Goal: Task Accomplishment & Management: Manage account settings

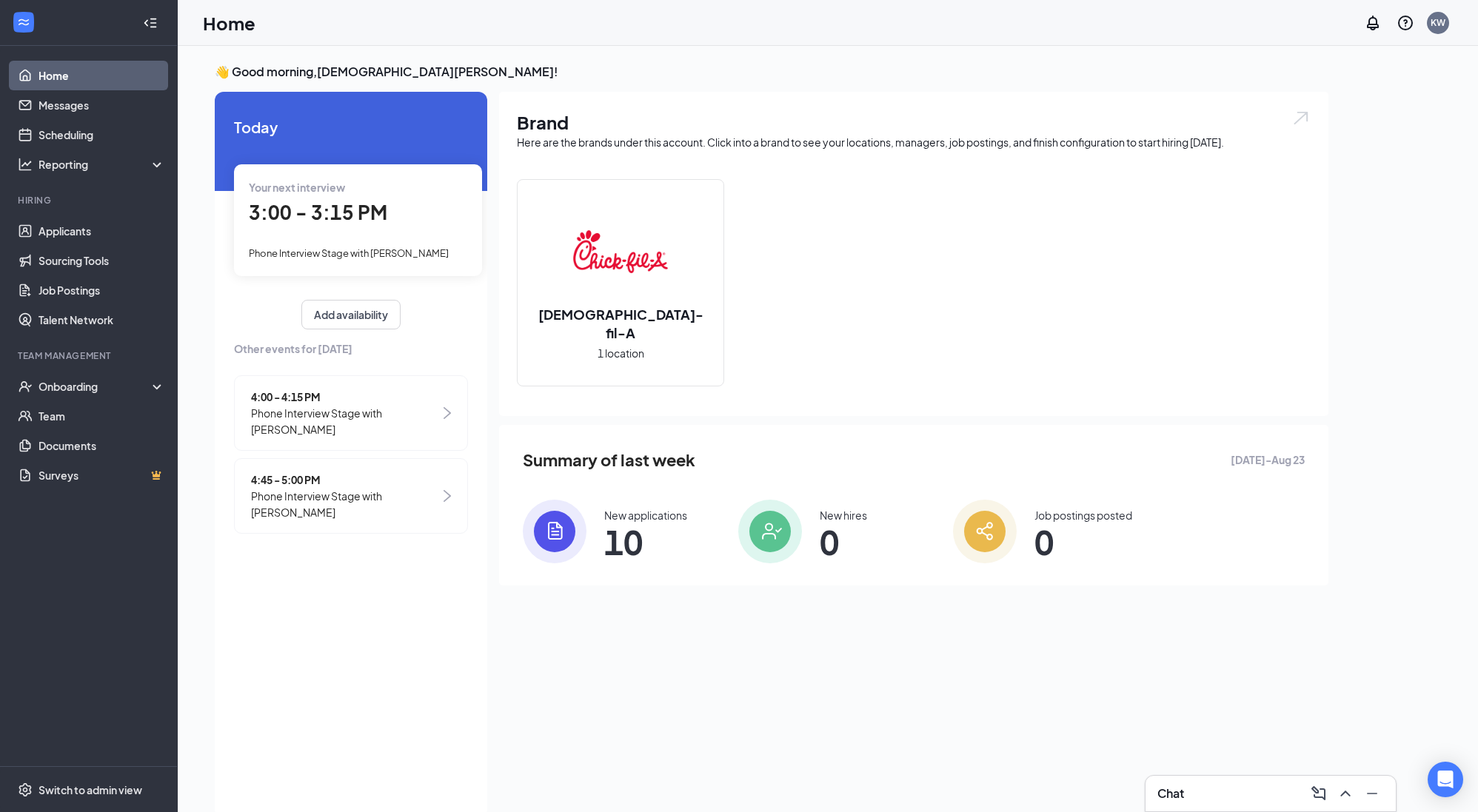
scroll to position [6, 0]
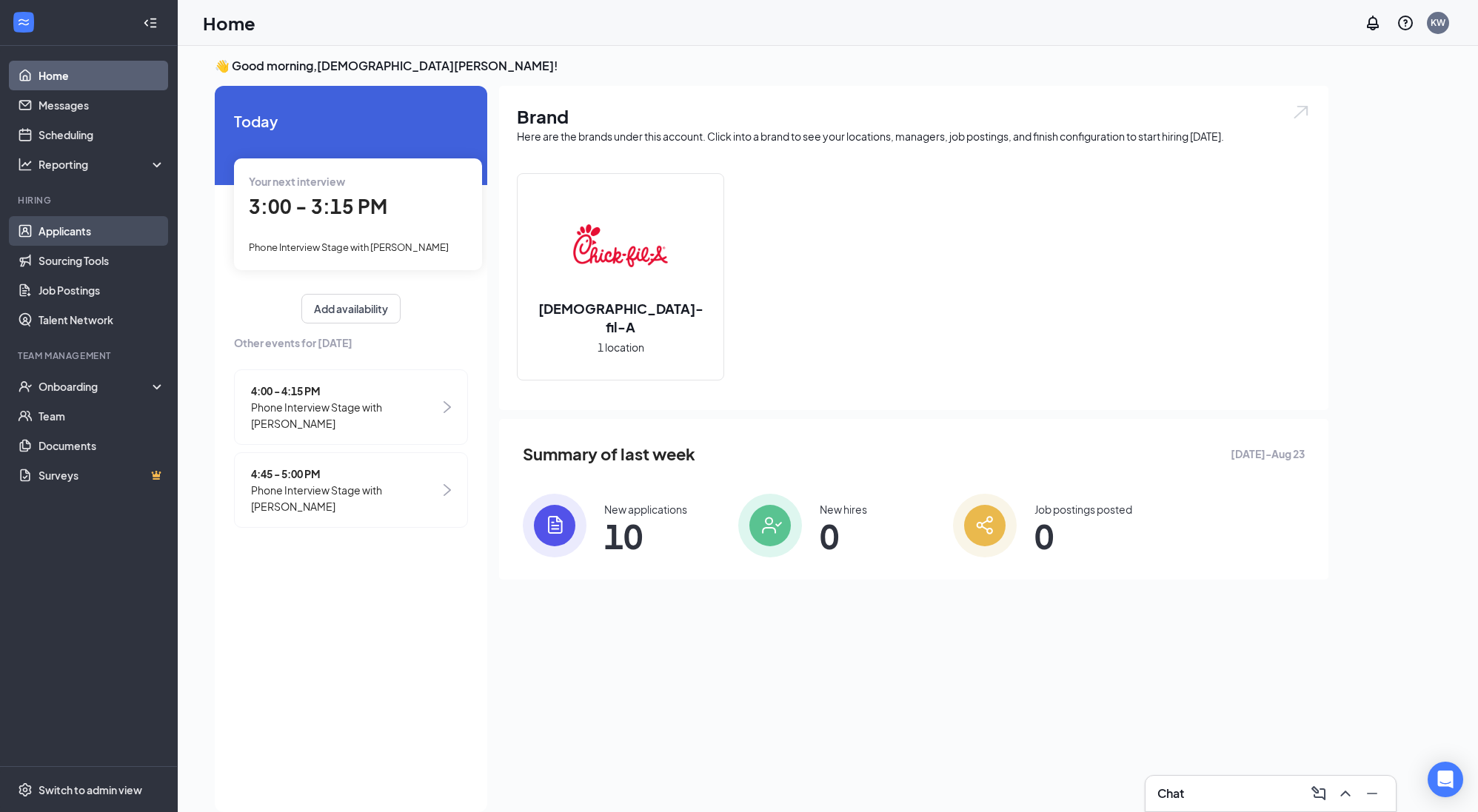
click at [63, 227] on link "Applicants" at bounding box center [102, 230] width 127 height 29
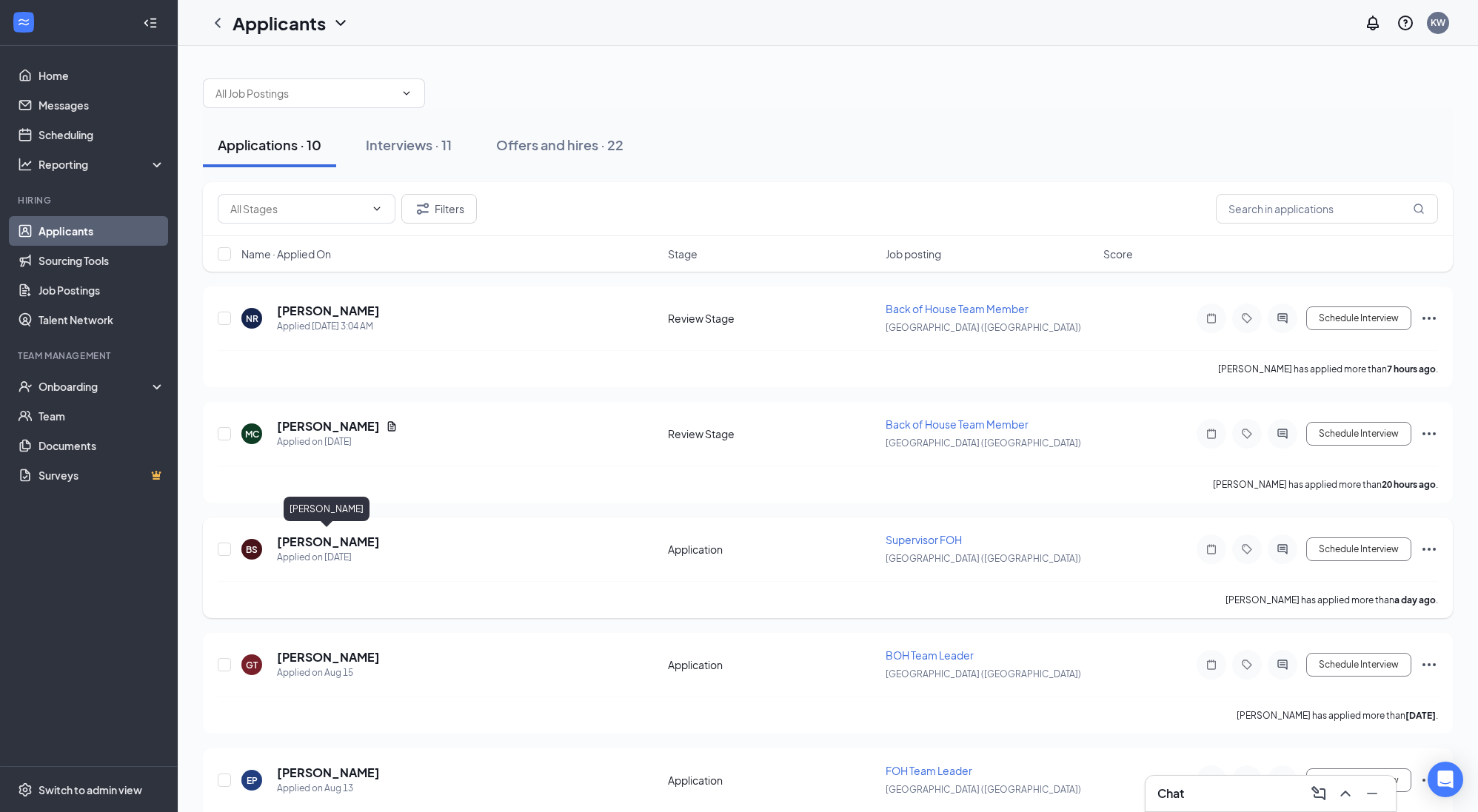
click at [333, 540] on h5 "[PERSON_NAME]" at bounding box center [328, 541] width 103 height 16
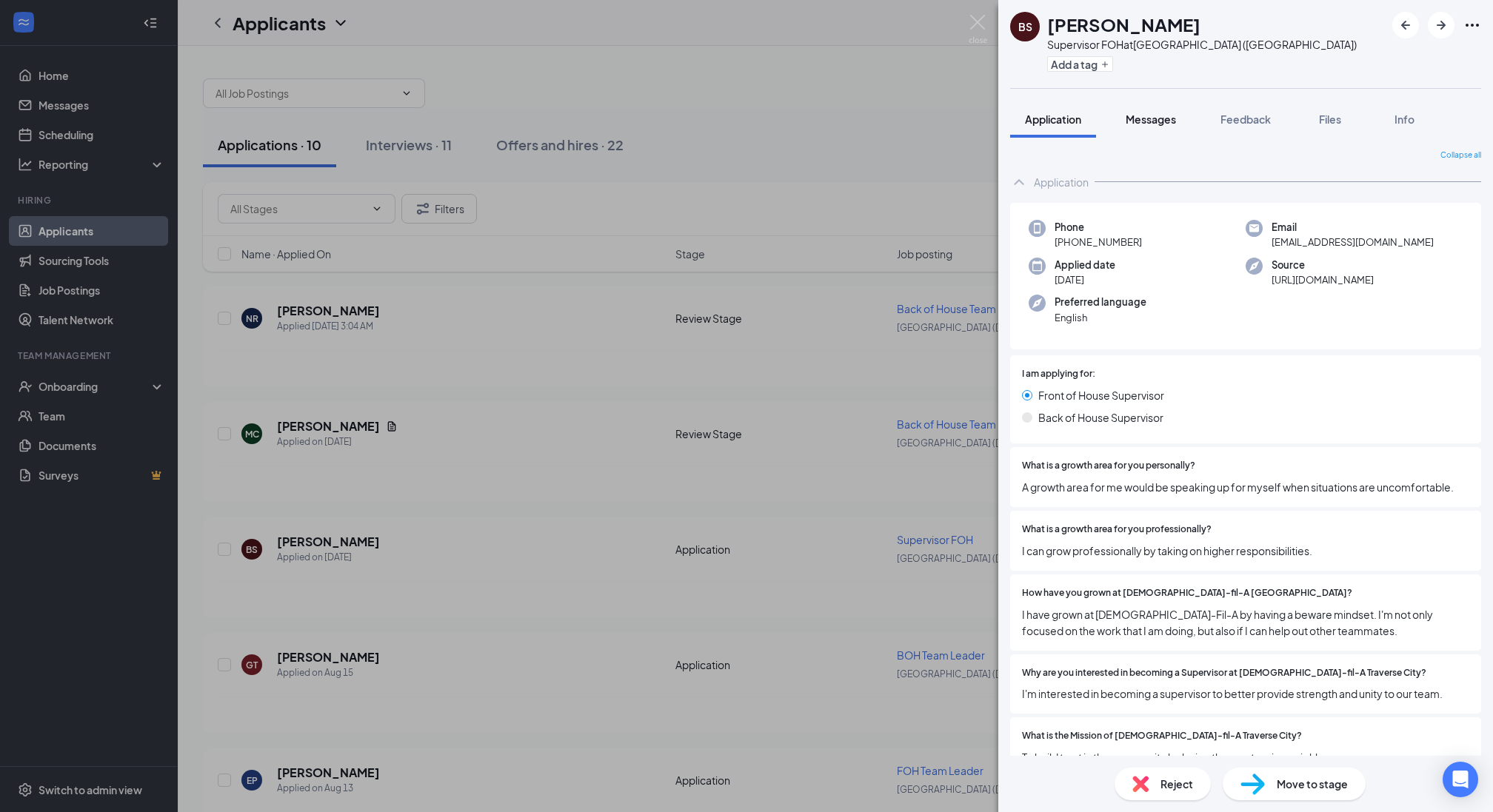
click at [1158, 118] on span "Messages" at bounding box center [1151, 119] width 50 height 13
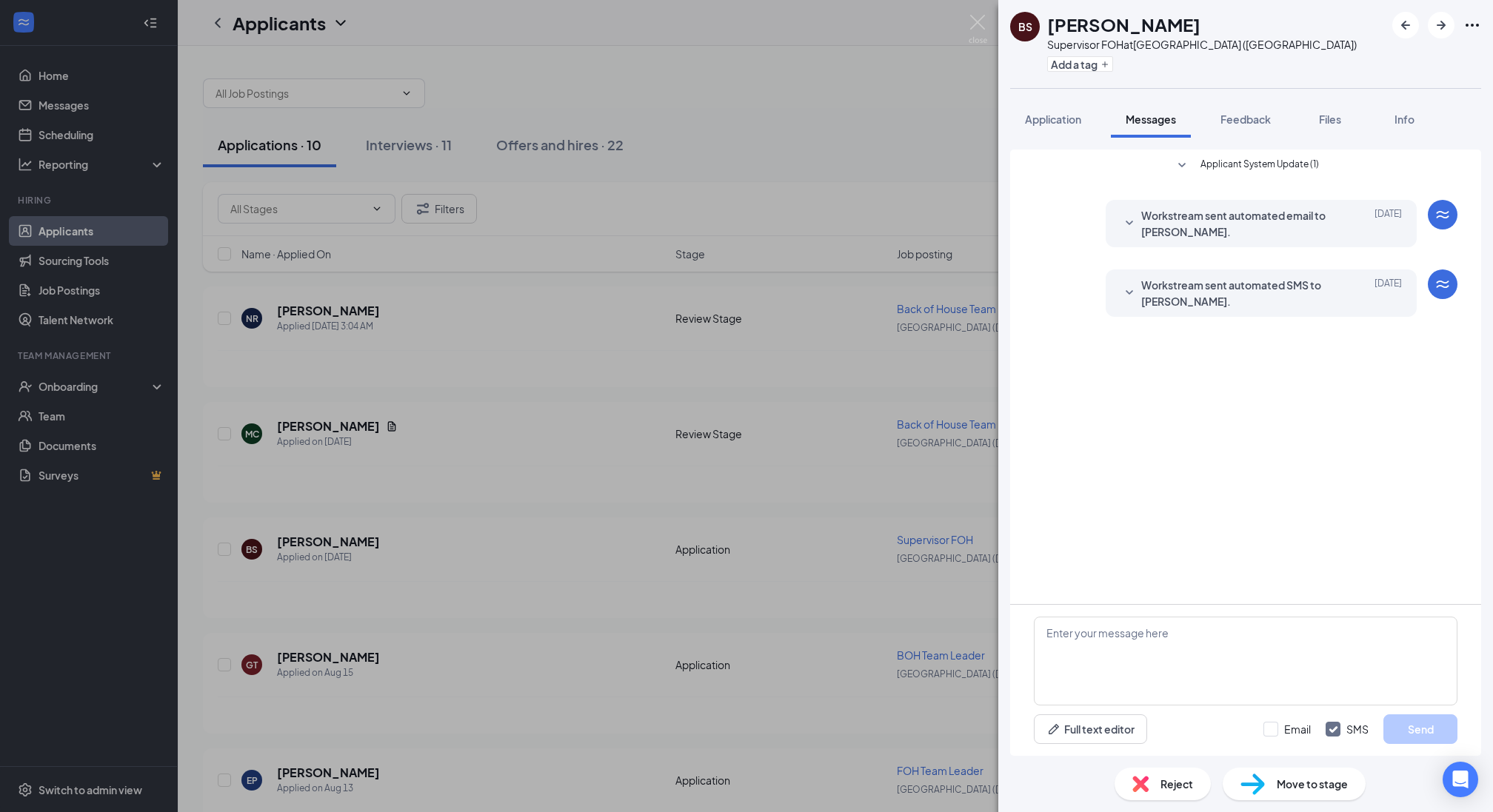
click at [84, 792] on div "BS [PERSON_NAME] Supervisor FOH at [GEOGRAPHIC_DATA] ([GEOGRAPHIC_DATA]) Add a …" at bounding box center [746, 406] width 1493 height 812
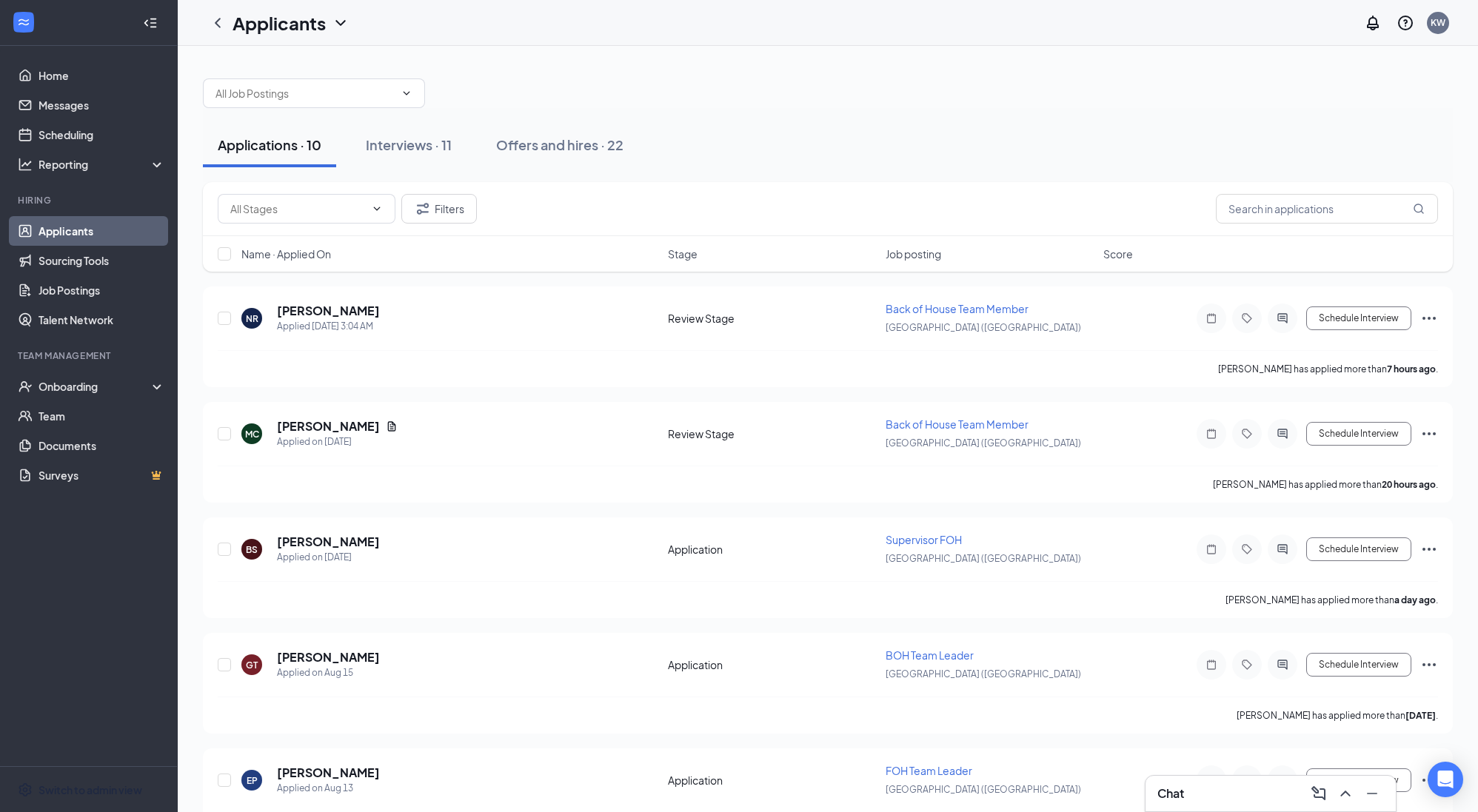
click at [84, 792] on div "Switch to admin view" at bounding box center [90, 790] width 103 height 15
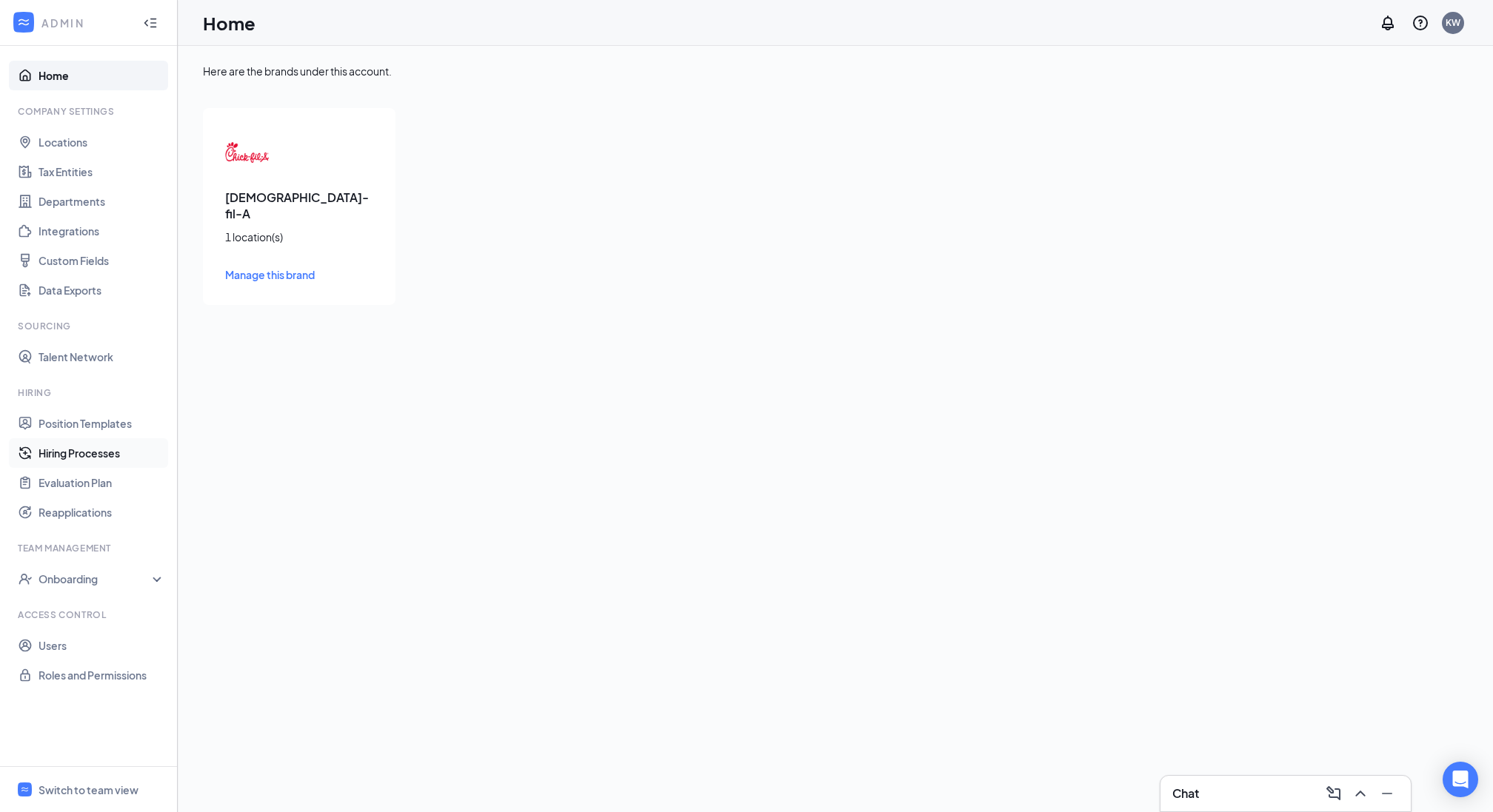
click at [102, 455] on link "Hiring Processes" at bounding box center [102, 452] width 127 height 29
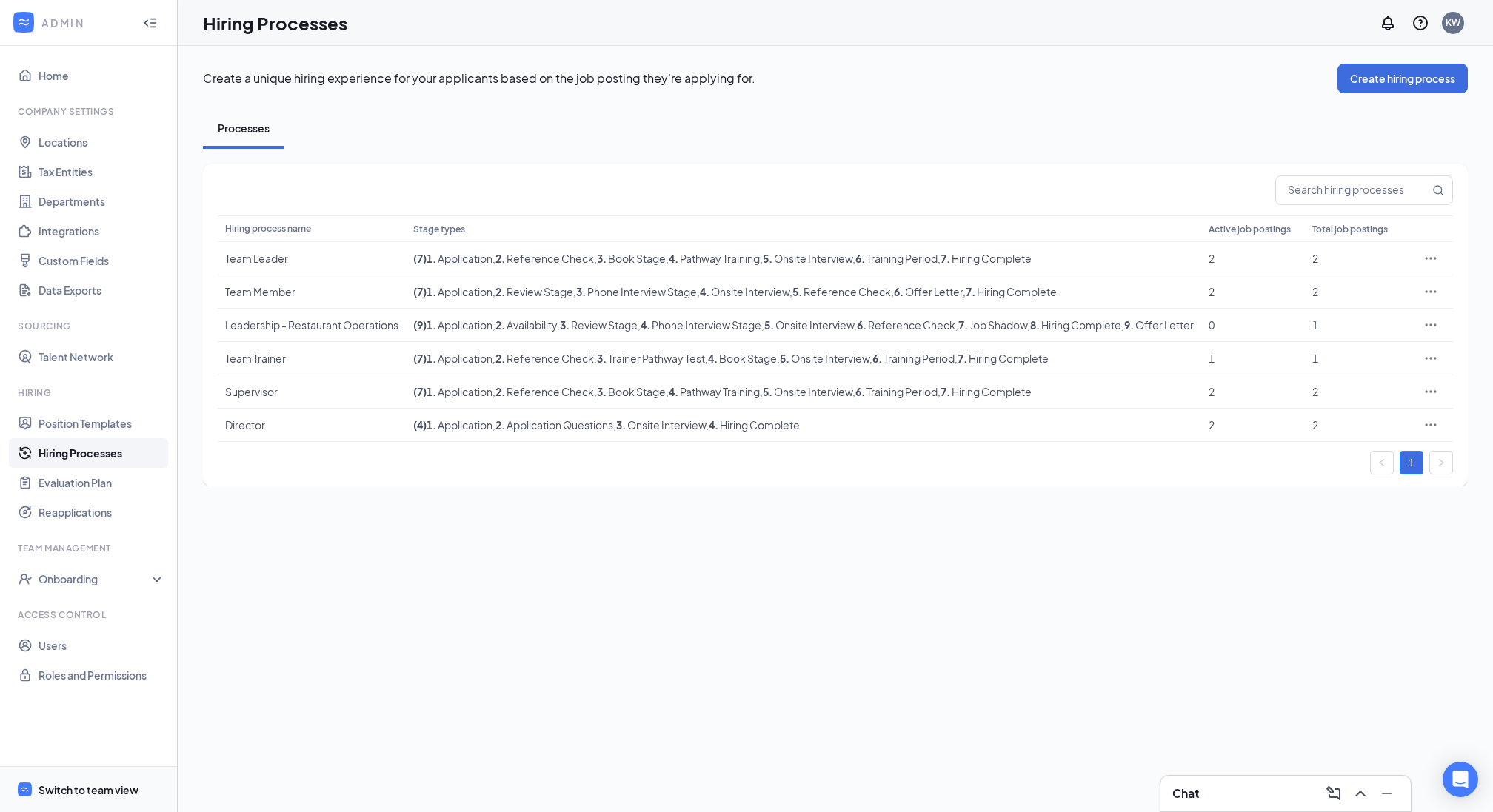
click at [58, 784] on div "Switch to team view" at bounding box center [88, 790] width 100 height 15
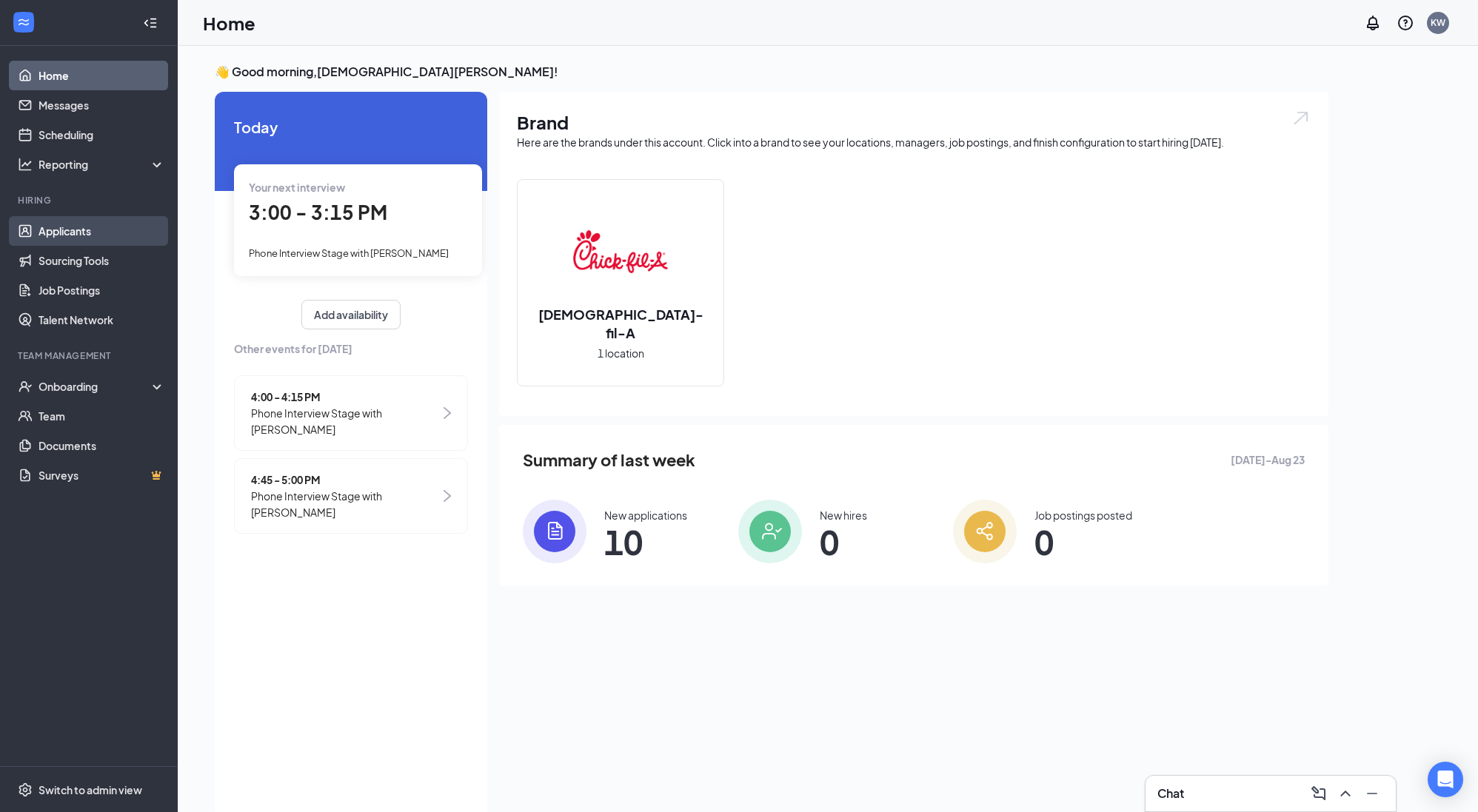
click at [72, 239] on link "Applicants" at bounding box center [102, 230] width 127 height 29
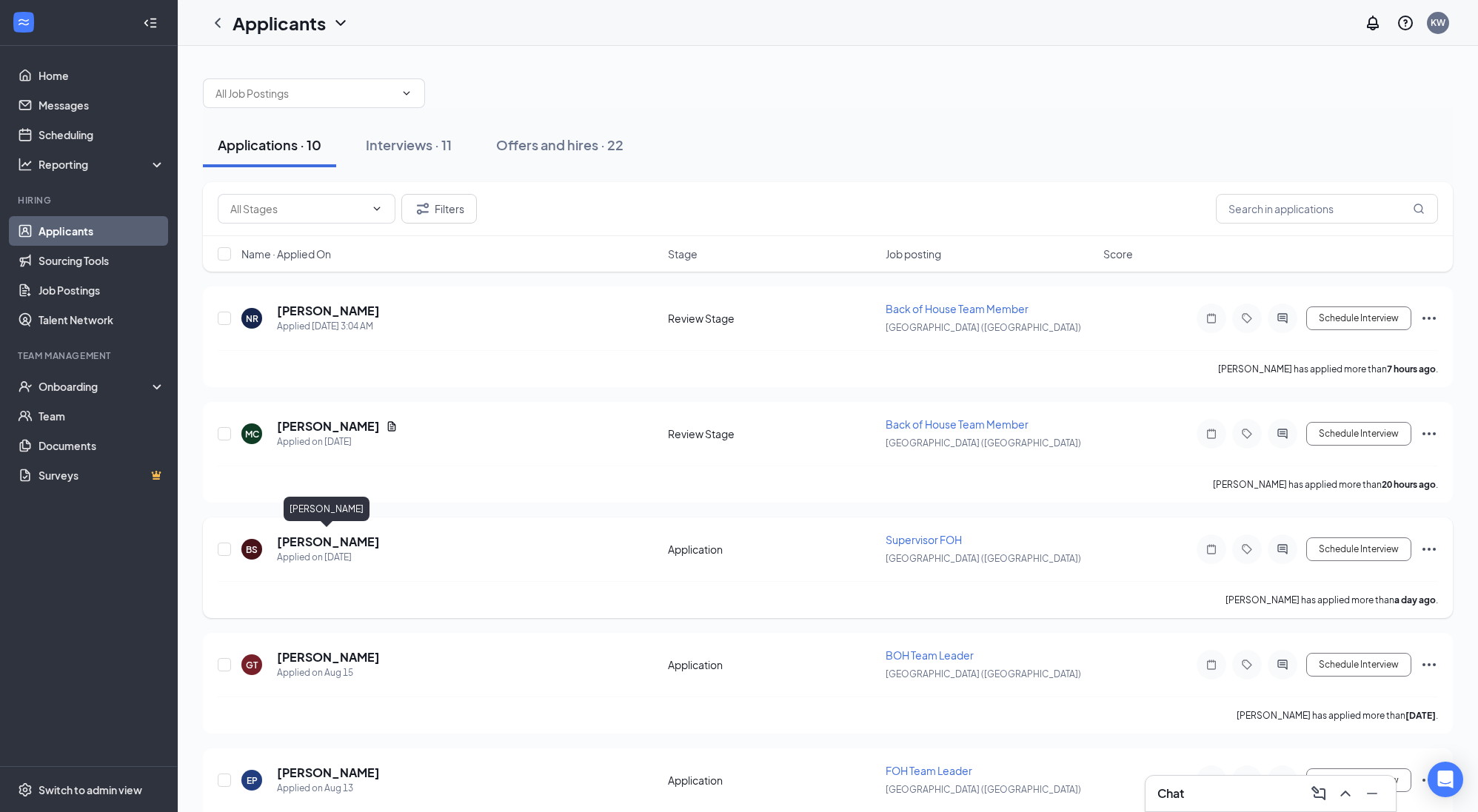
click at [332, 534] on h5 "[PERSON_NAME]" at bounding box center [328, 541] width 103 height 16
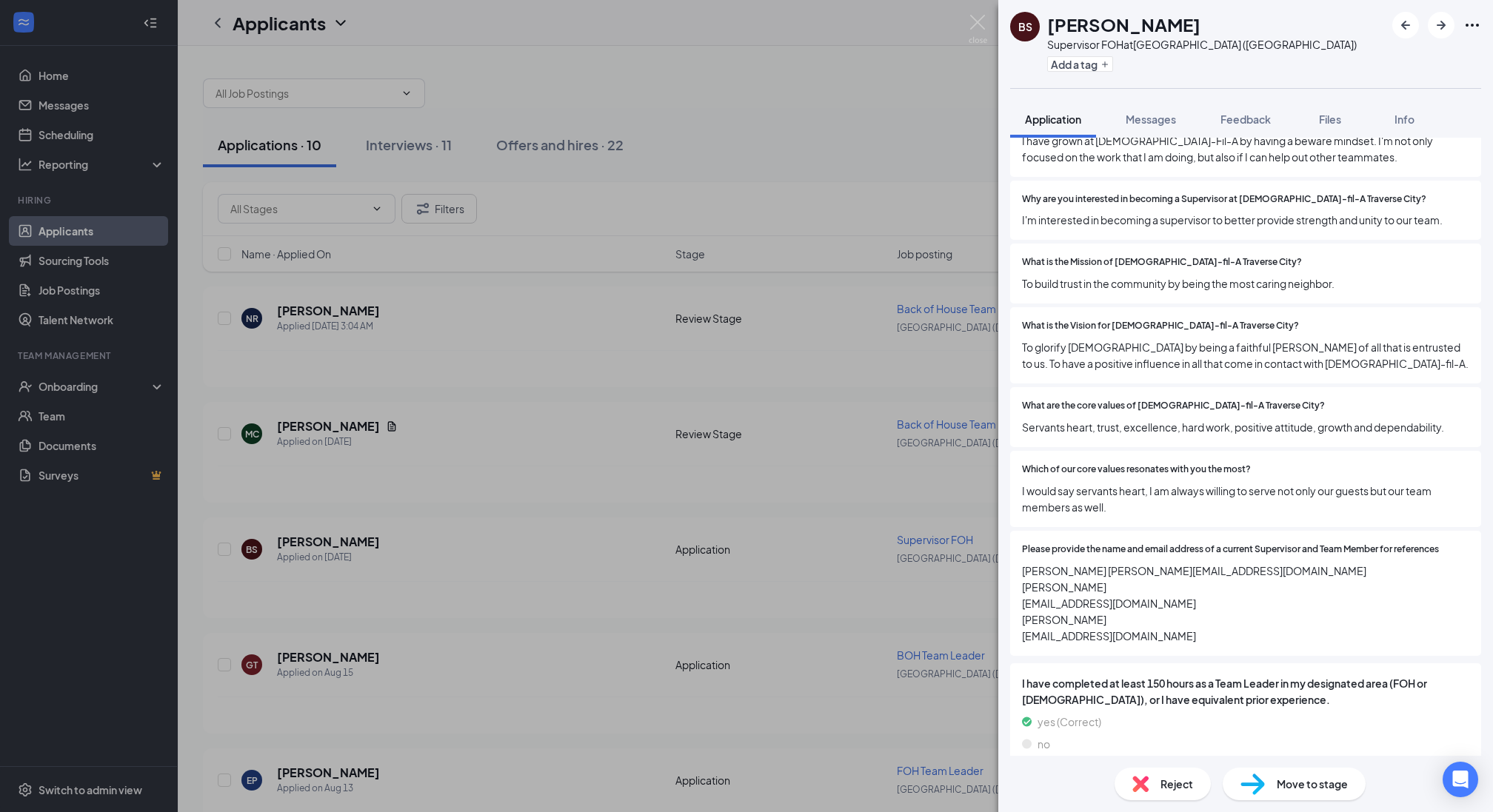
scroll to position [483, 0]
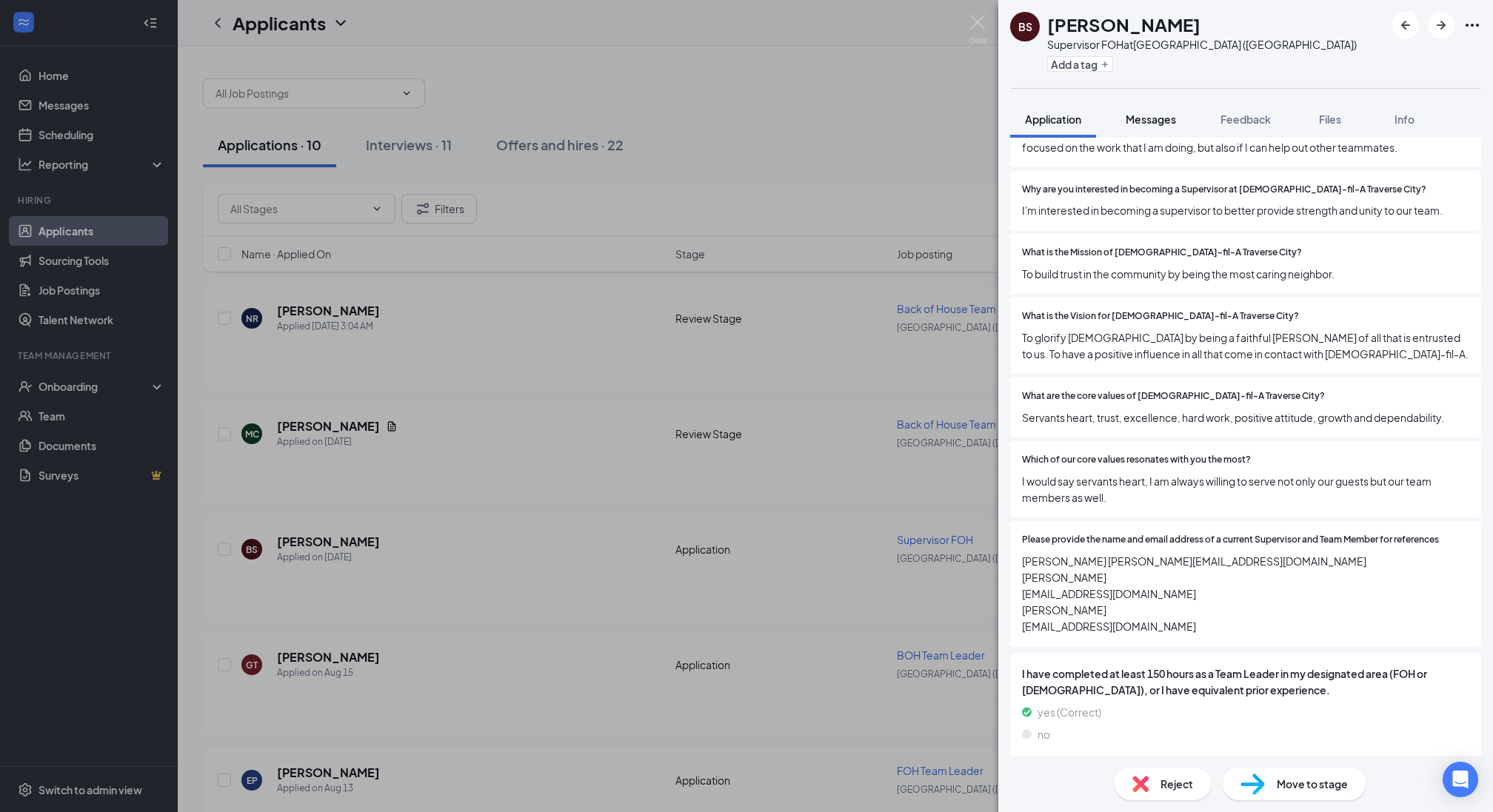
click at [1159, 113] on span "Messages" at bounding box center [1151, 119] width 50 height 13
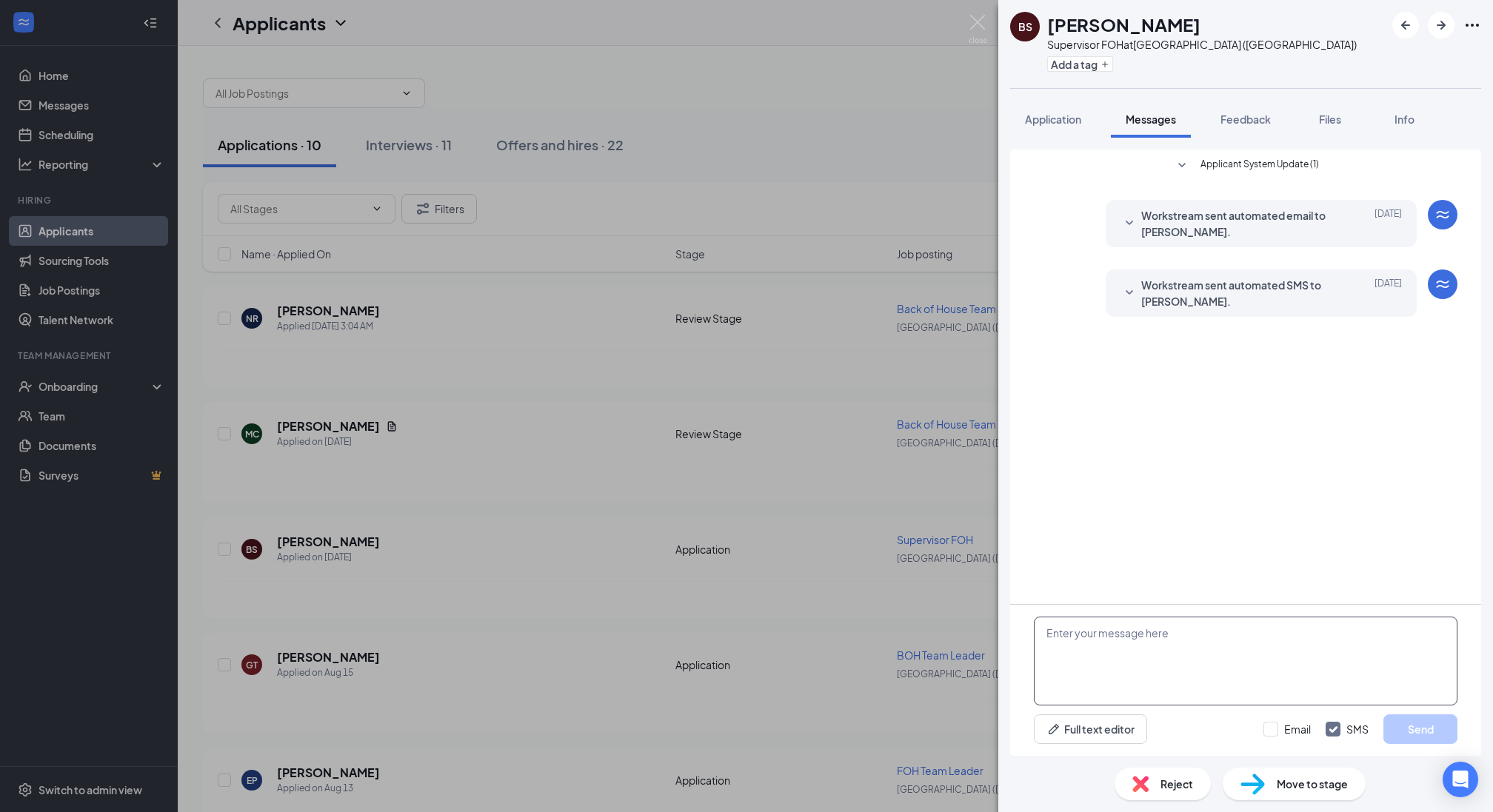
click at [1203, 658] on textarea at bounding box center [1246, 662] width 424 height 89
click at [1250, 309] on div "Workstream sent automated SMS to [PERSON_NAME]. [DATE] HiBethany, thank you for…" at bounding box center [1261, 293] width 311 height 47
click at [1247, 289] on span "Workstream sent automated SMS to [PERSON_NAME]." at bounding box center [1237, 293] width 194 height 33
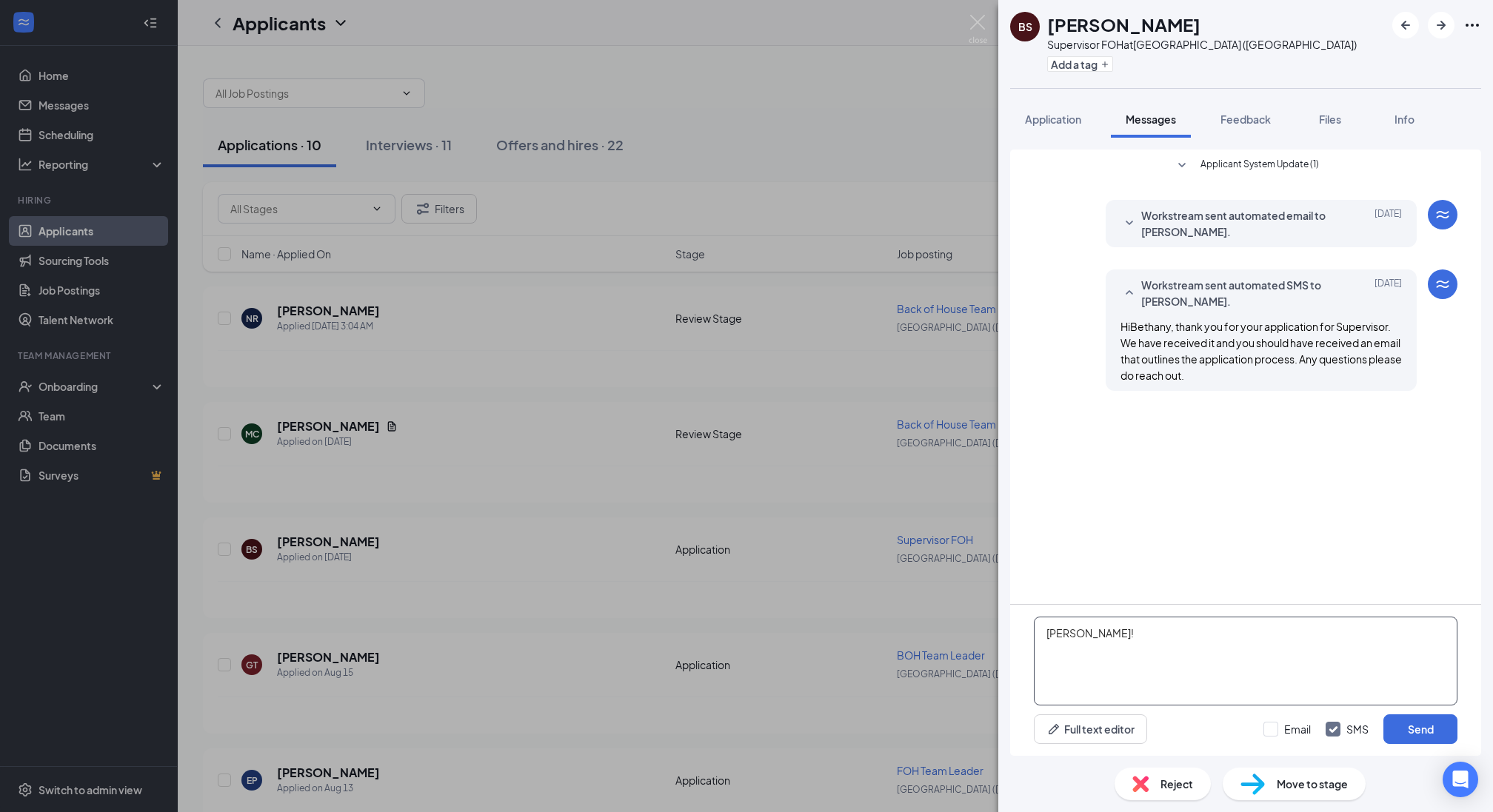
click at [1115, 637] on textarea "[PERSON_NAME]!" at bounding box center [1246, 662] width 424 height 89
click at [1084, 669] on textarea "[PERSON_NAME]! Wanted to let you know I will be reaching out to your references…" at bounding box center [1246, 662] width 424 height 89
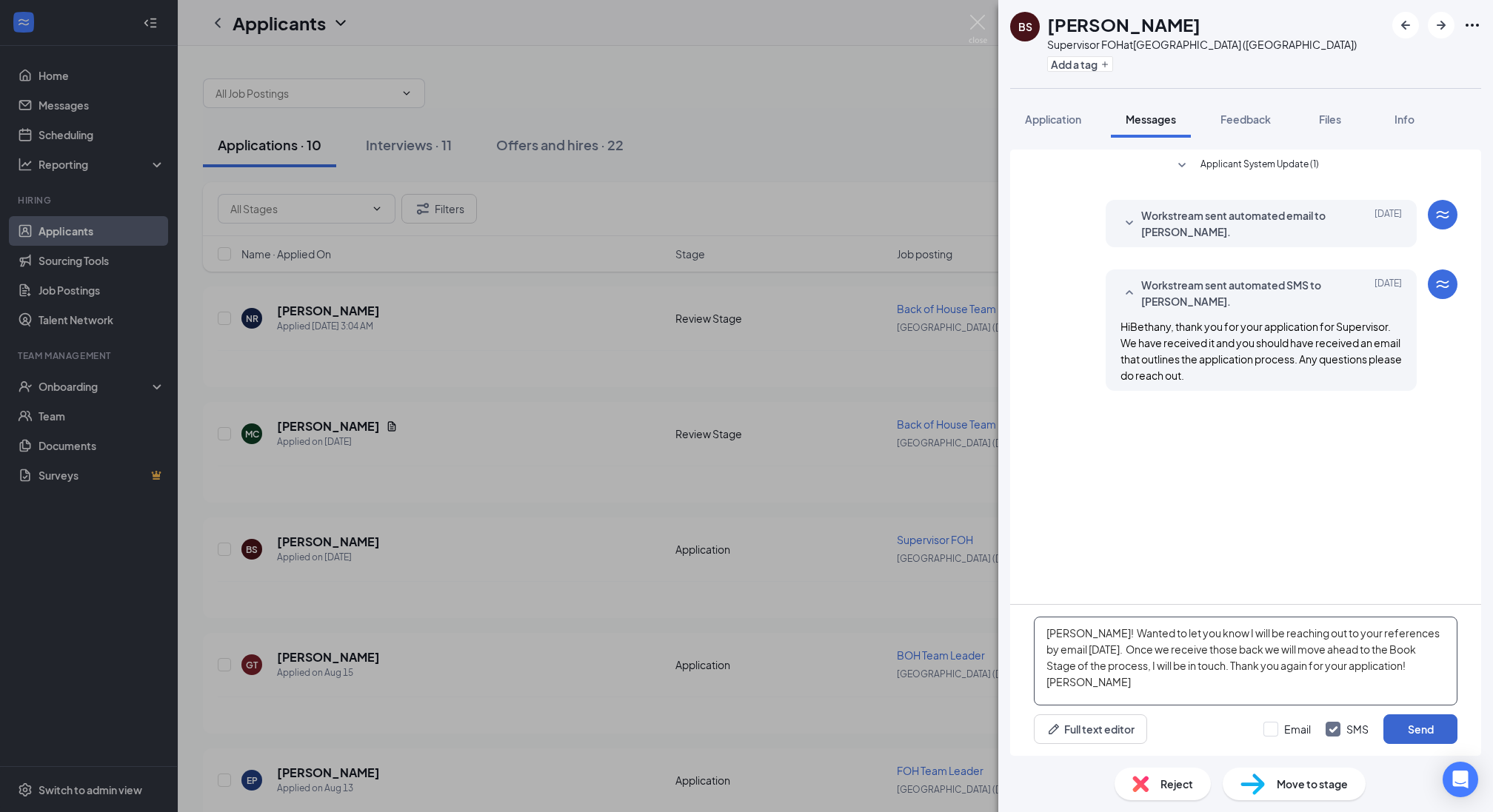
type textarea "[PERSON_NAME]! Wanted to let you know I will be reaching out to your references…"
click at [1421, 730] on button "Send" at bounding box center [1421, 729] width 74 height 29
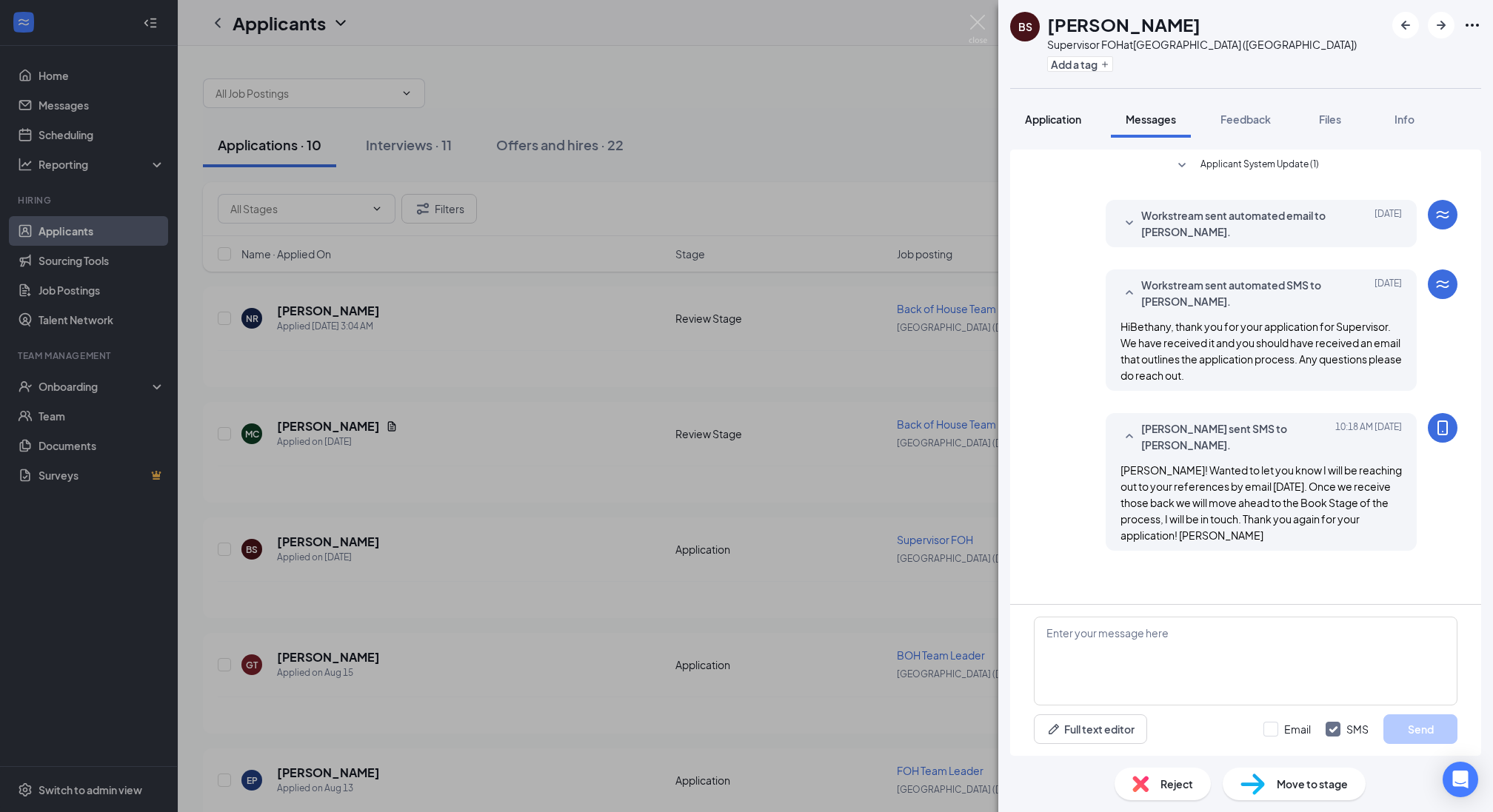
click at [1047, 134] on button "Application" at bounding box center [1053, 119] width 86 height 37
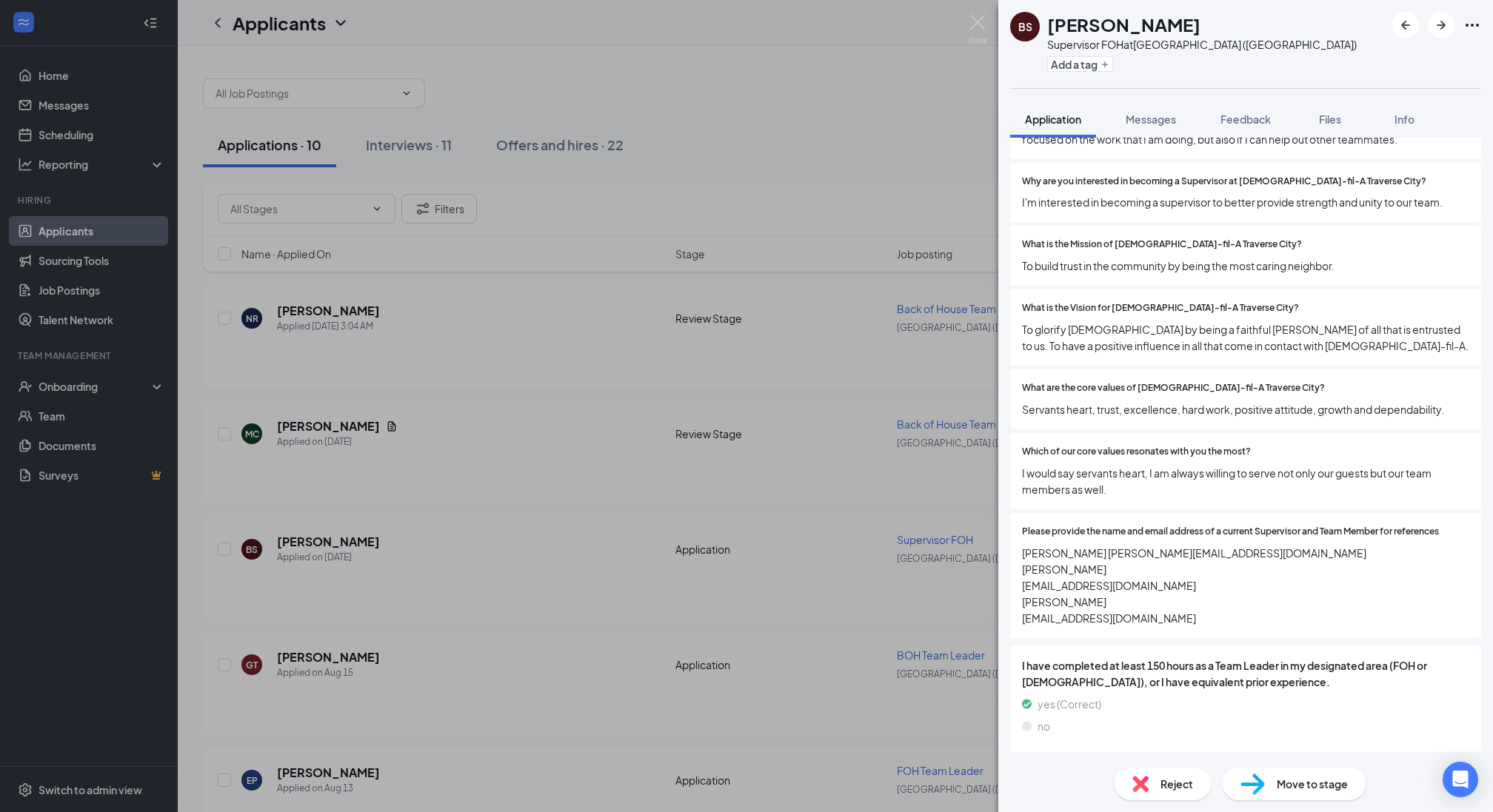
scroll to position [500, 0]
drag, startPoint x: 1169, startPoint y: 632, endPoint x: 1019, endPoint y: 628, distance: 150.1
click at [1019, 628] on div "Please provide the name and email address of a current Supervisor and Team Memb…" at bounding box center [1246, 575] width 471 height 125
copy span "[EMAIL_ADDRESS][DOMAIN_NAME]"
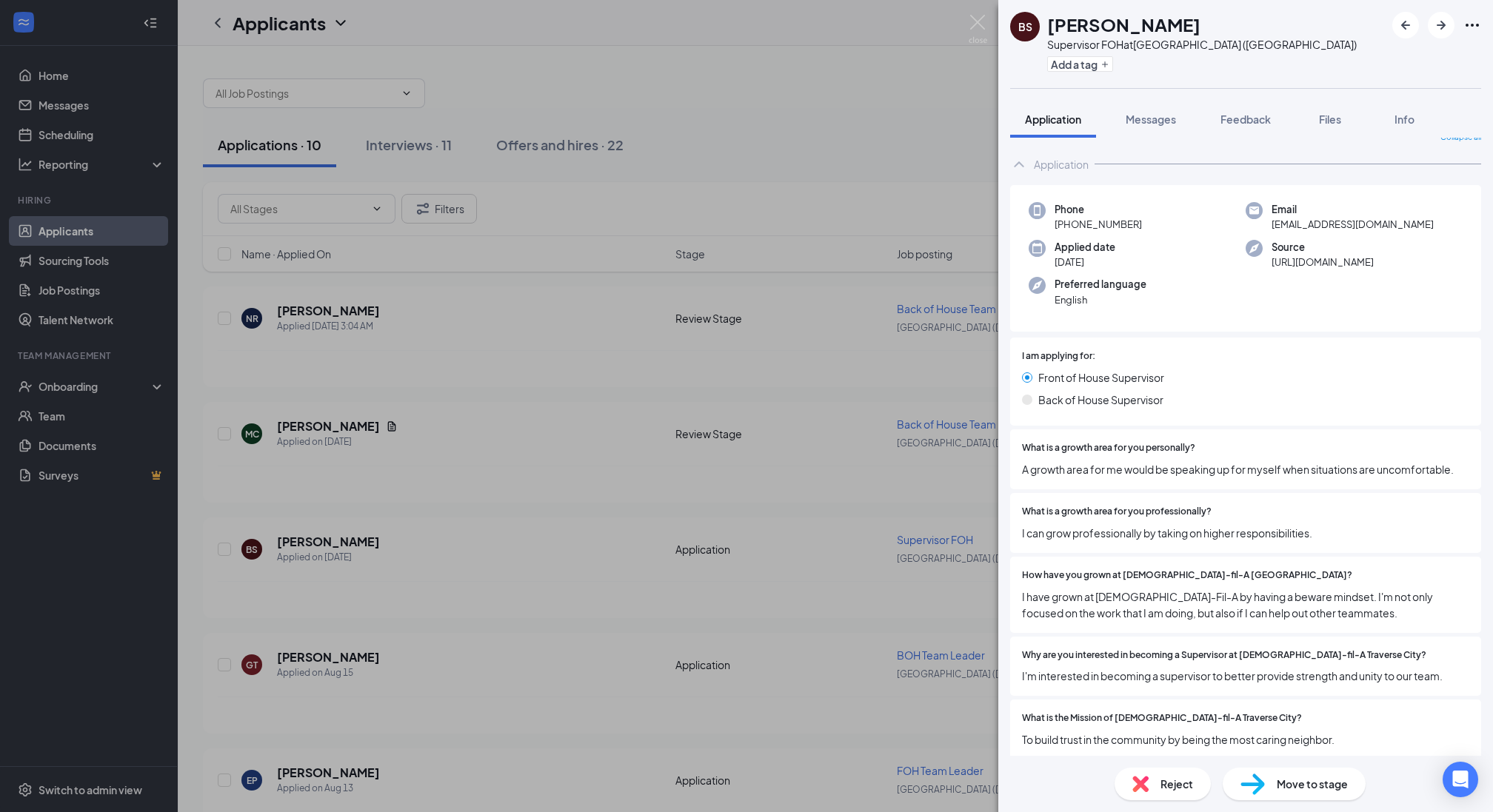
scroll to position [0, 0]
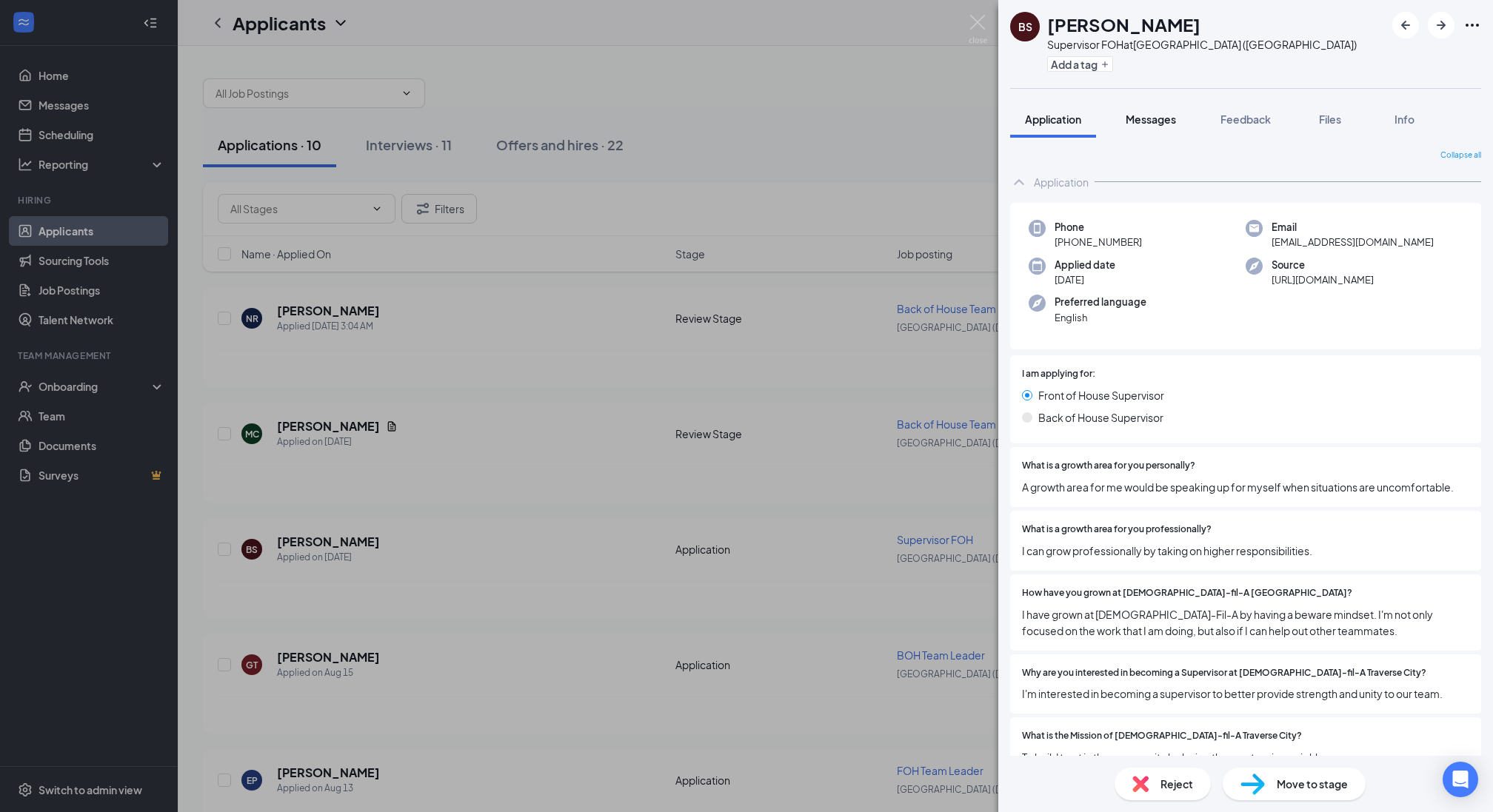
click at [1153, 124] on span "Messages" at bounding box center [1151, 119] width 50 height 13
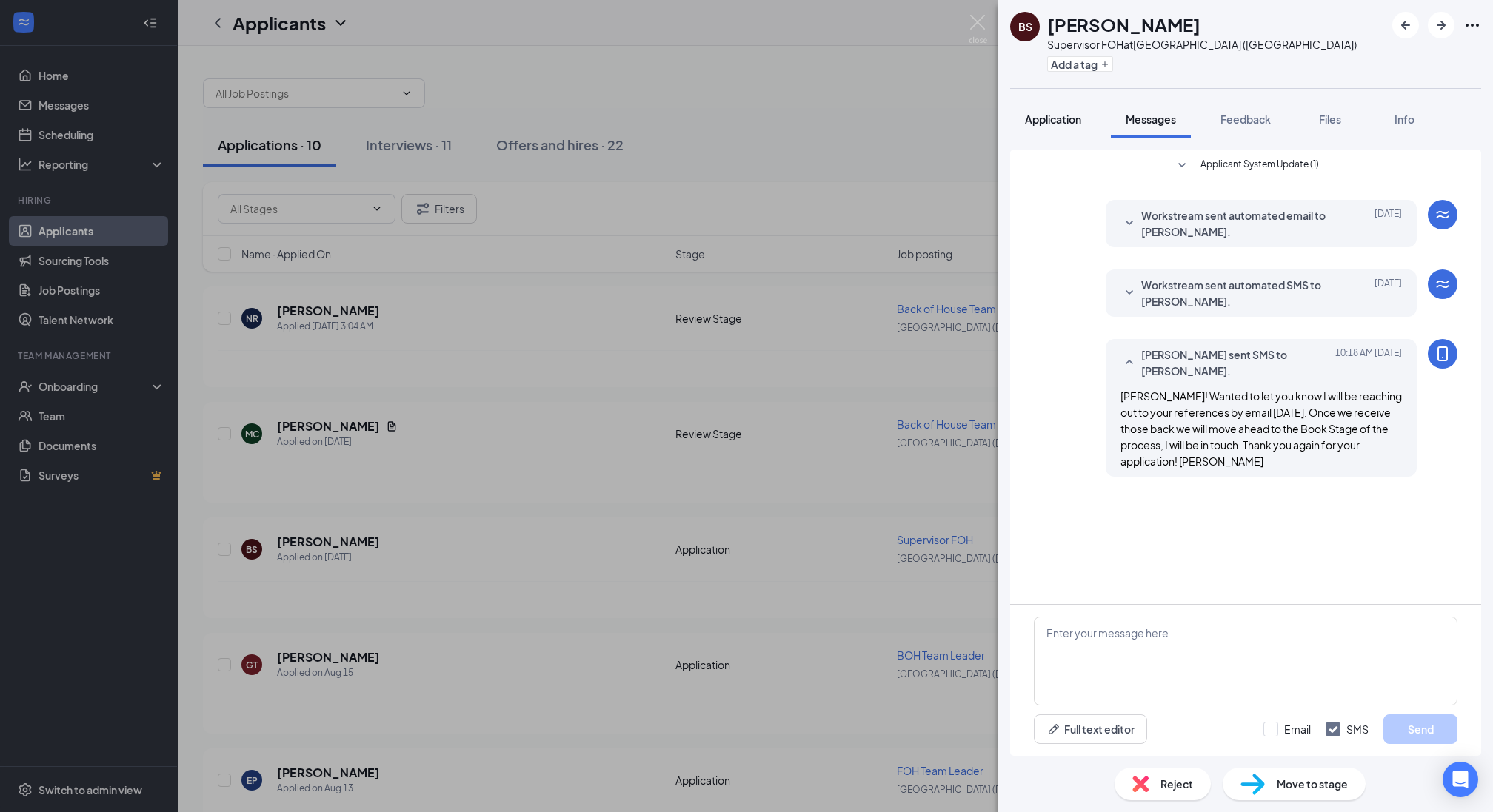
click at [1054, 124] on span "Application" at bounding box center [1052, 119] width 56 height 13
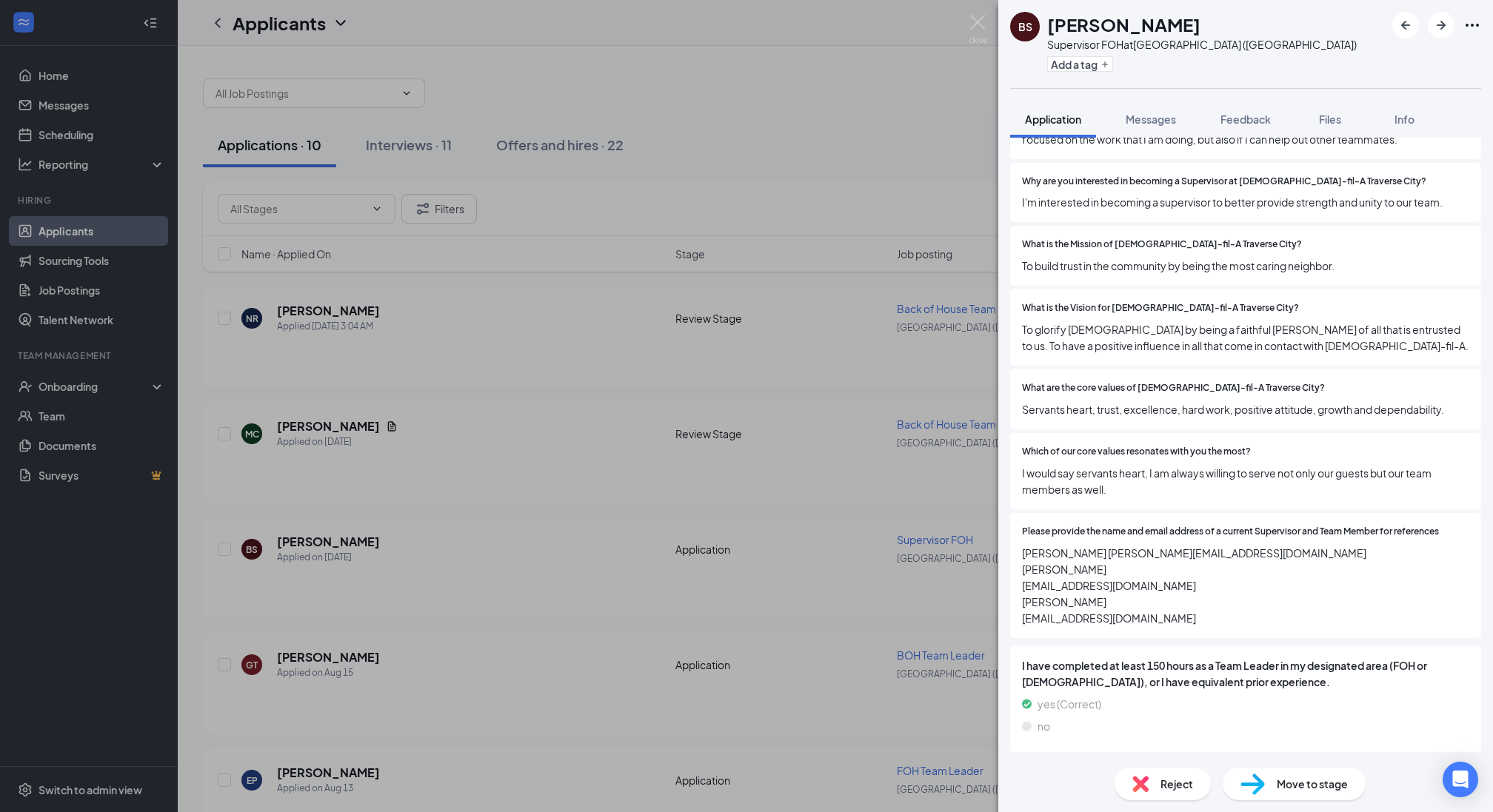
scroll to position [507, 0]
click at [1323, 782] on span "Move to stage" at bounding box center [1312, 783] width 71 height 16
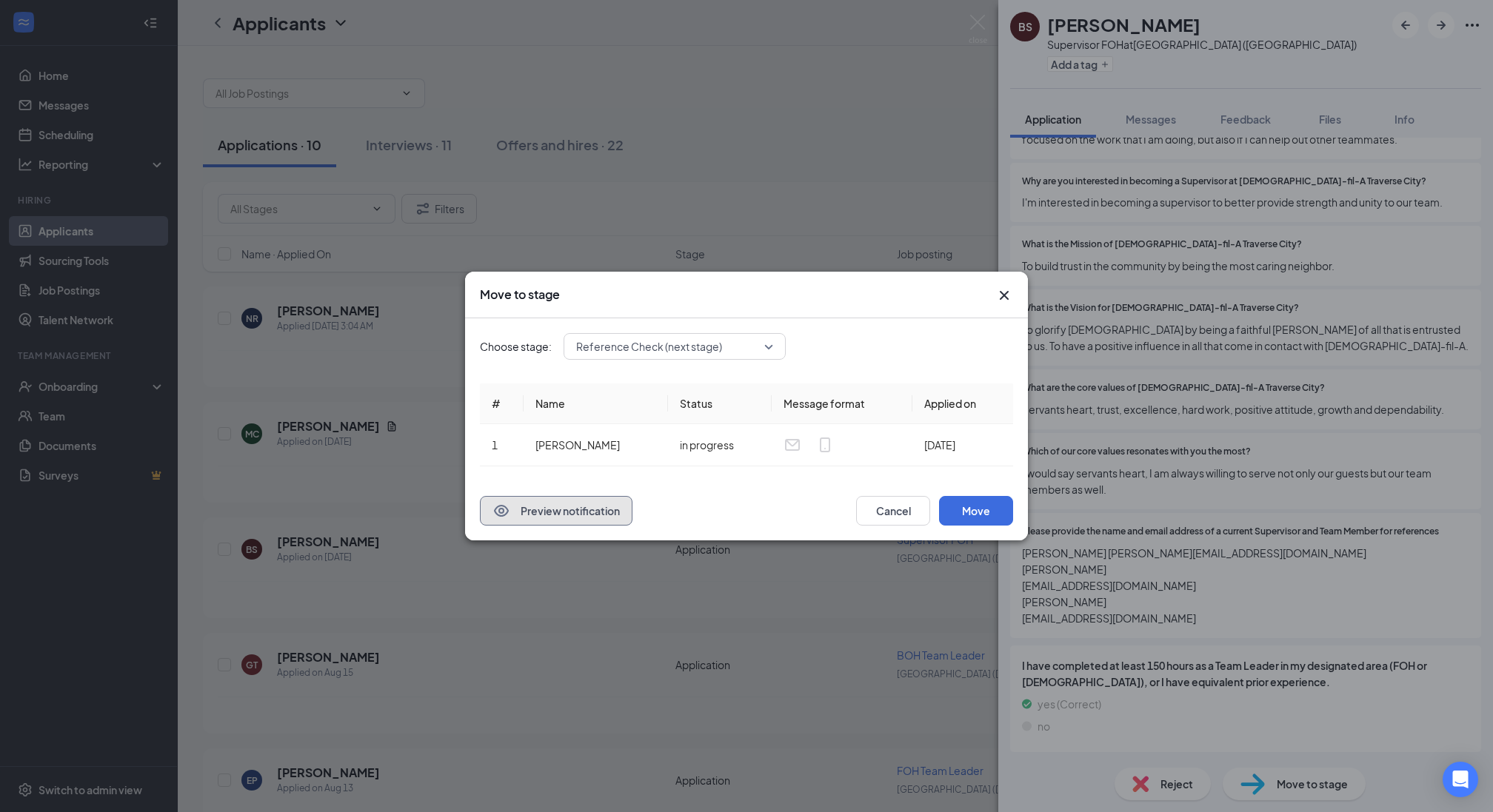
click at [572, 519] on button "Preview notification" at bounding box center [556, 510] width 152 height 29
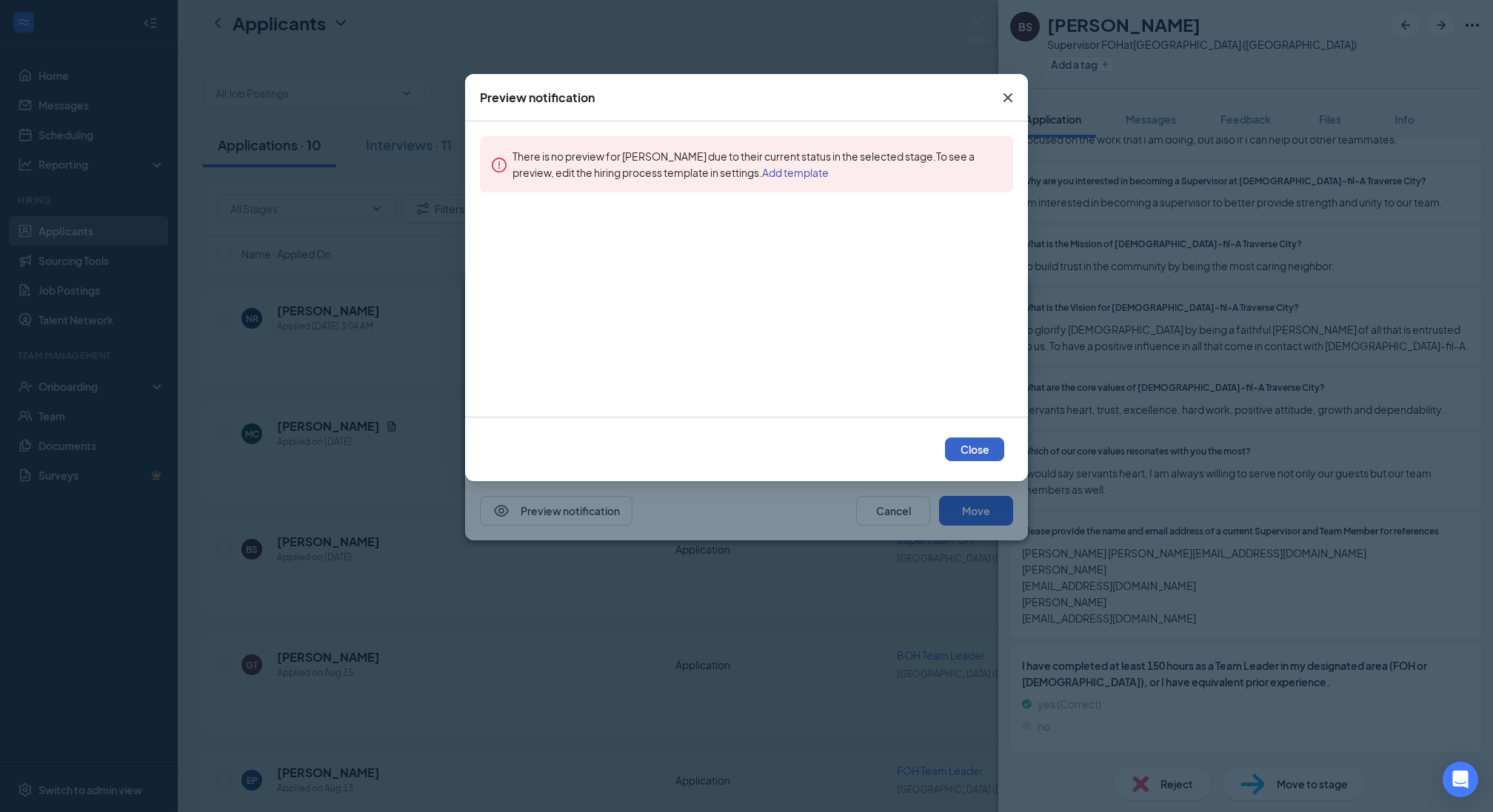
click at [978, 458] on button "Close" at bounding box center [974, 450] width 59 height 24
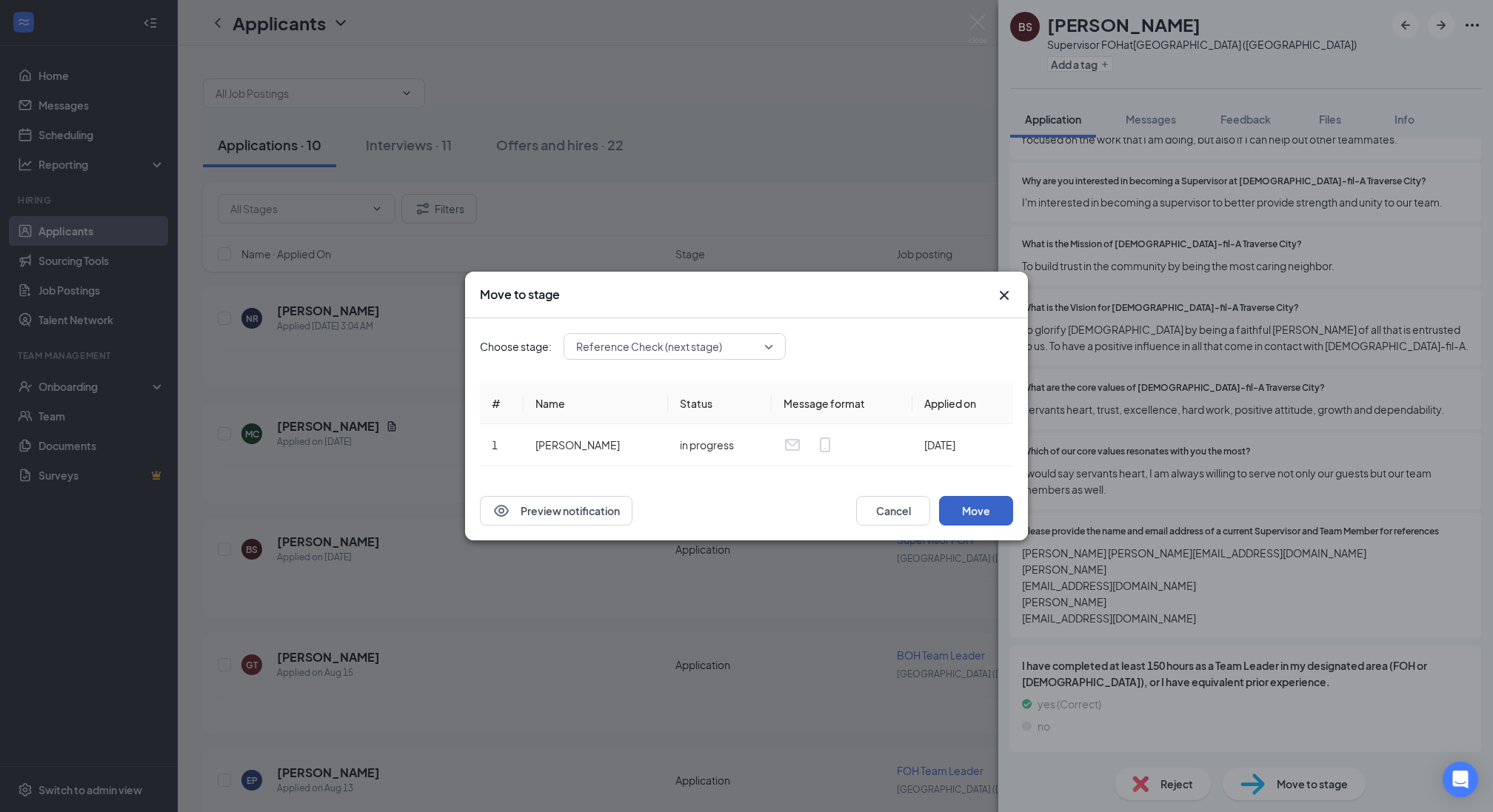
click at [979, 508] on button "Move" at bounding box center [976, 510] width 74 height 29
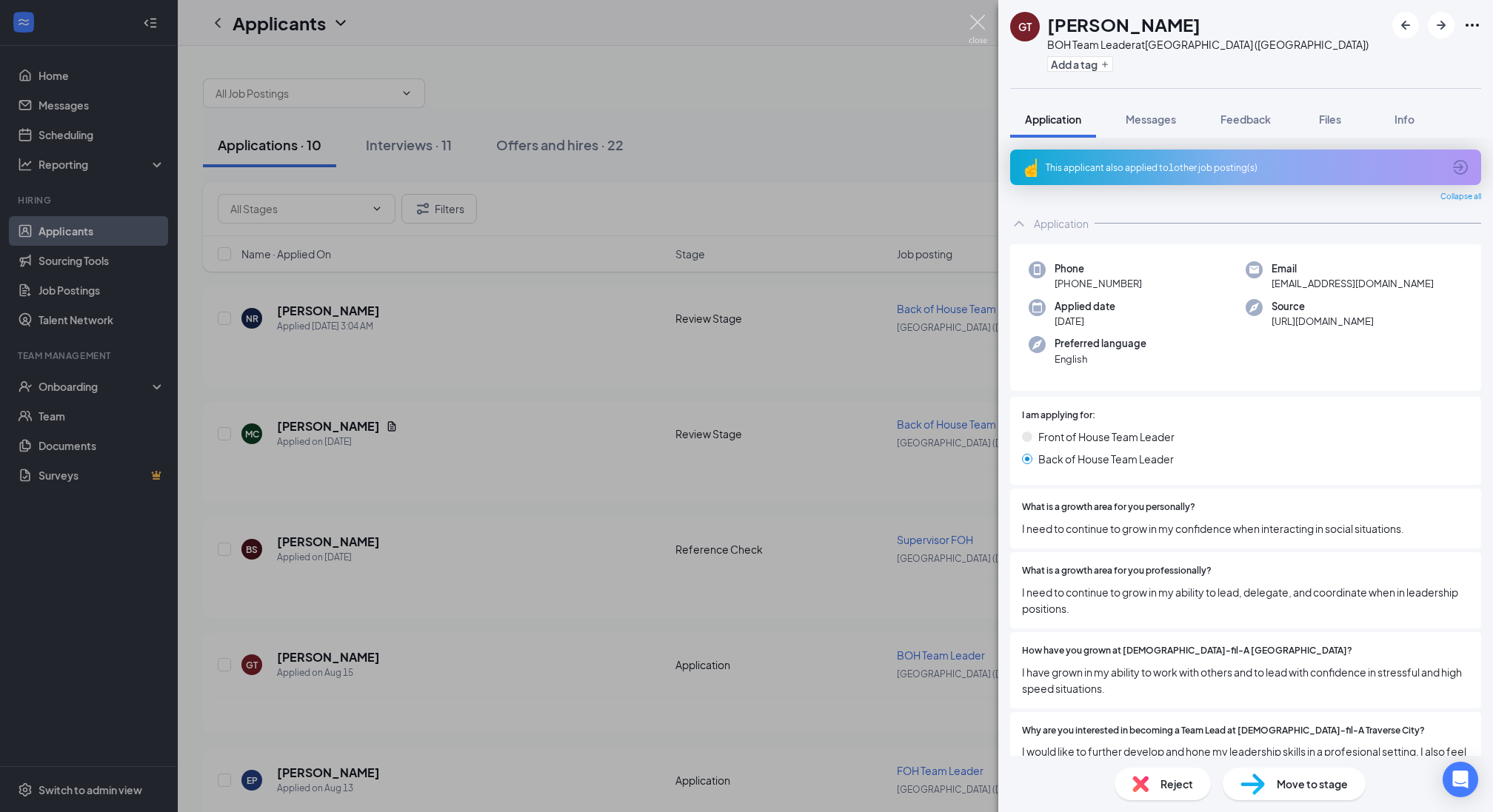
click at [972, 26] on img at bounding box center [978, 29] width 18 height 29
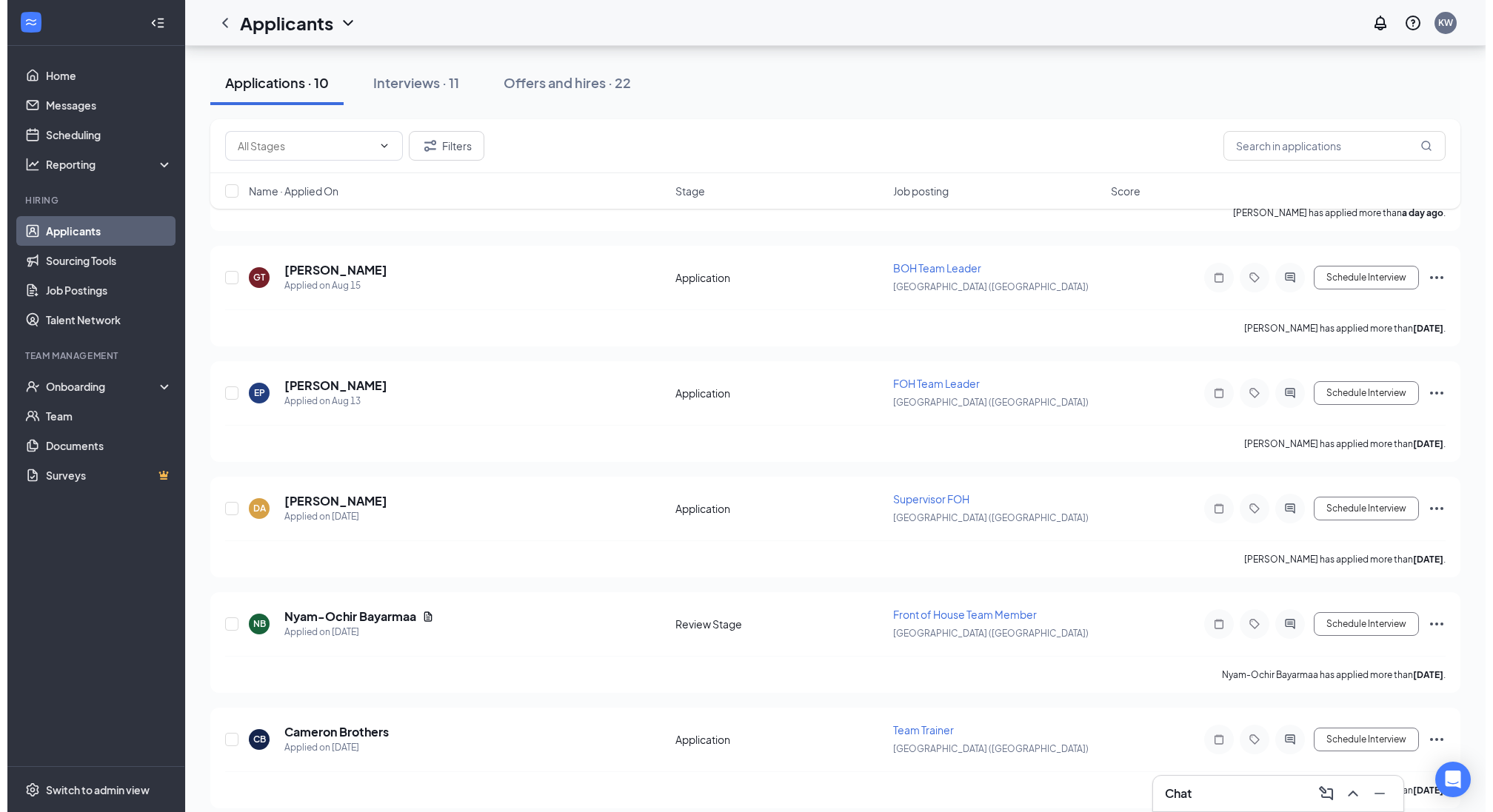
scroll to position [388, 0]
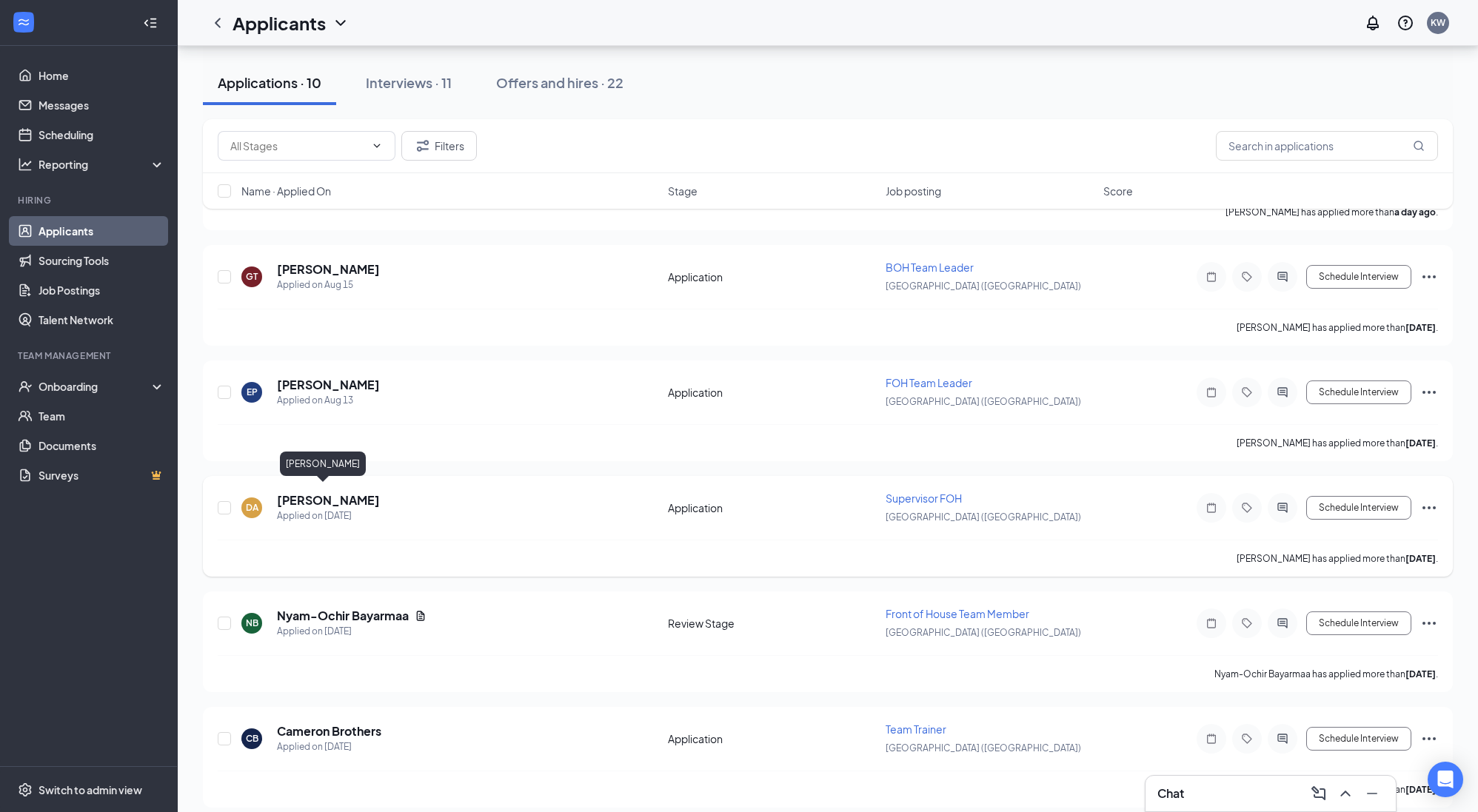
click at [325, 494] on h5 "[PERSON_NAME]" at bounding box center [328, 500] width 103 height 16
